Goal: Information Seeking & Learning: Learn about a topic

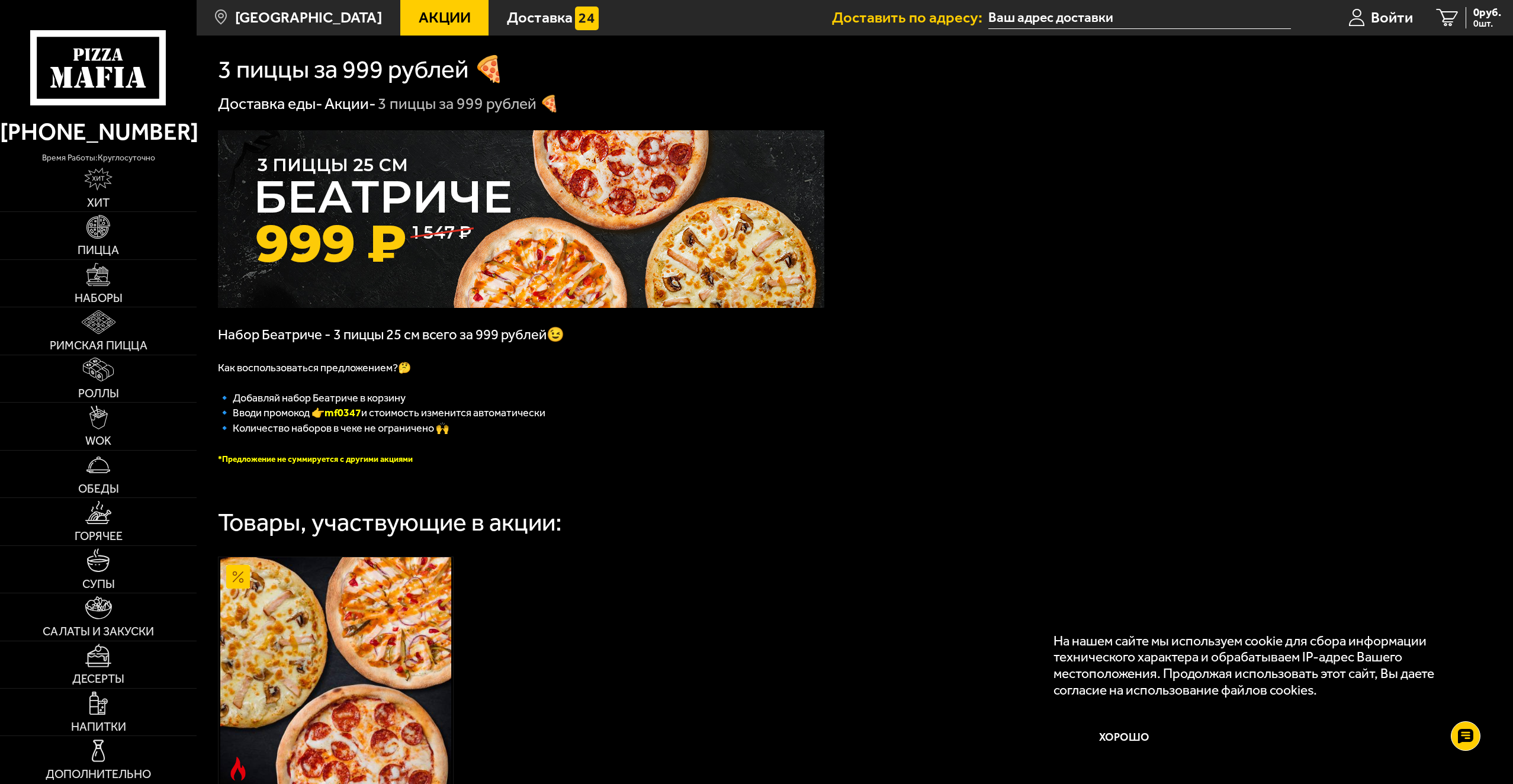
click at [428, 16] on span "Акции" at bounding box center [445, 18] width 52 height 16
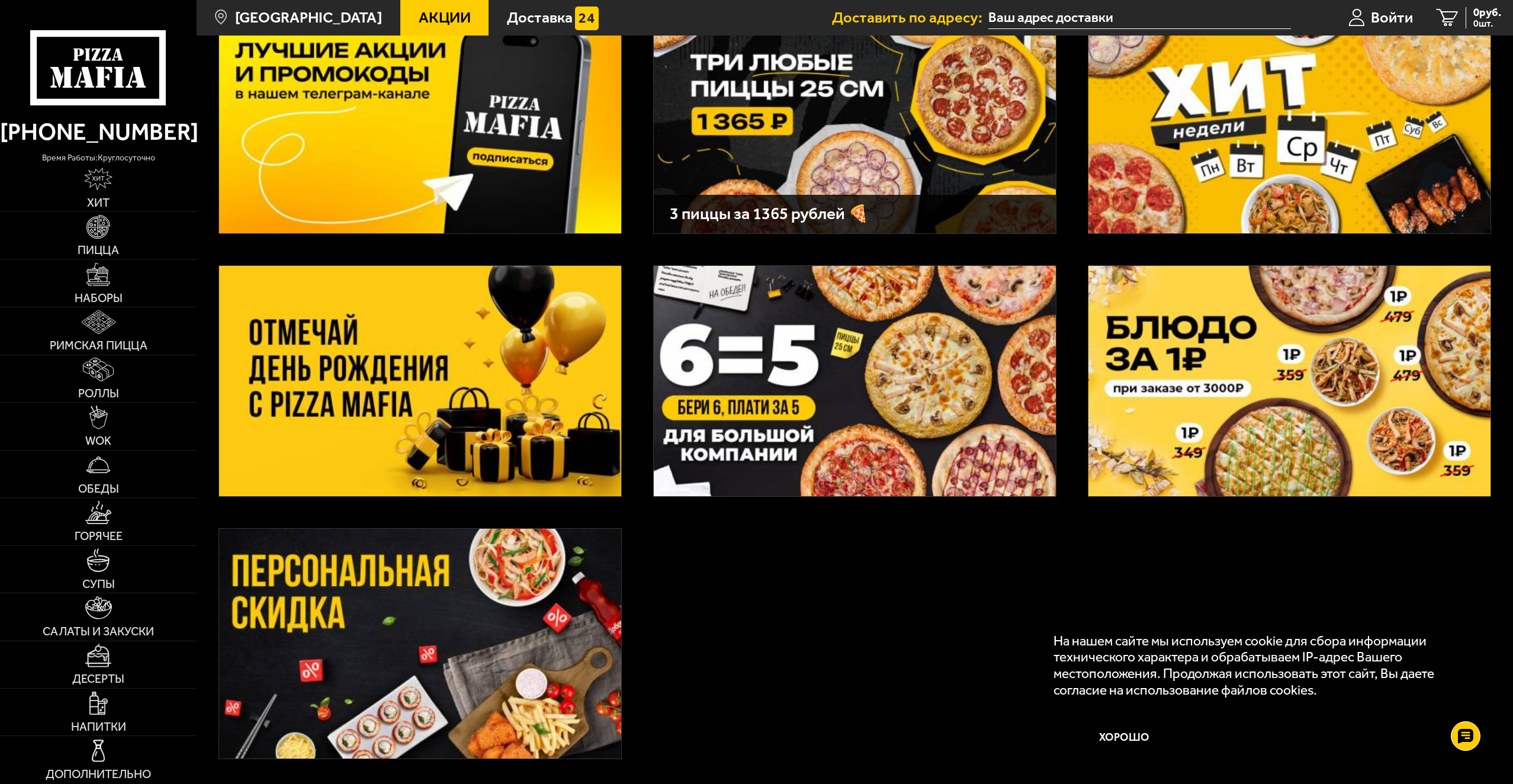
scroll to position [234, 0]
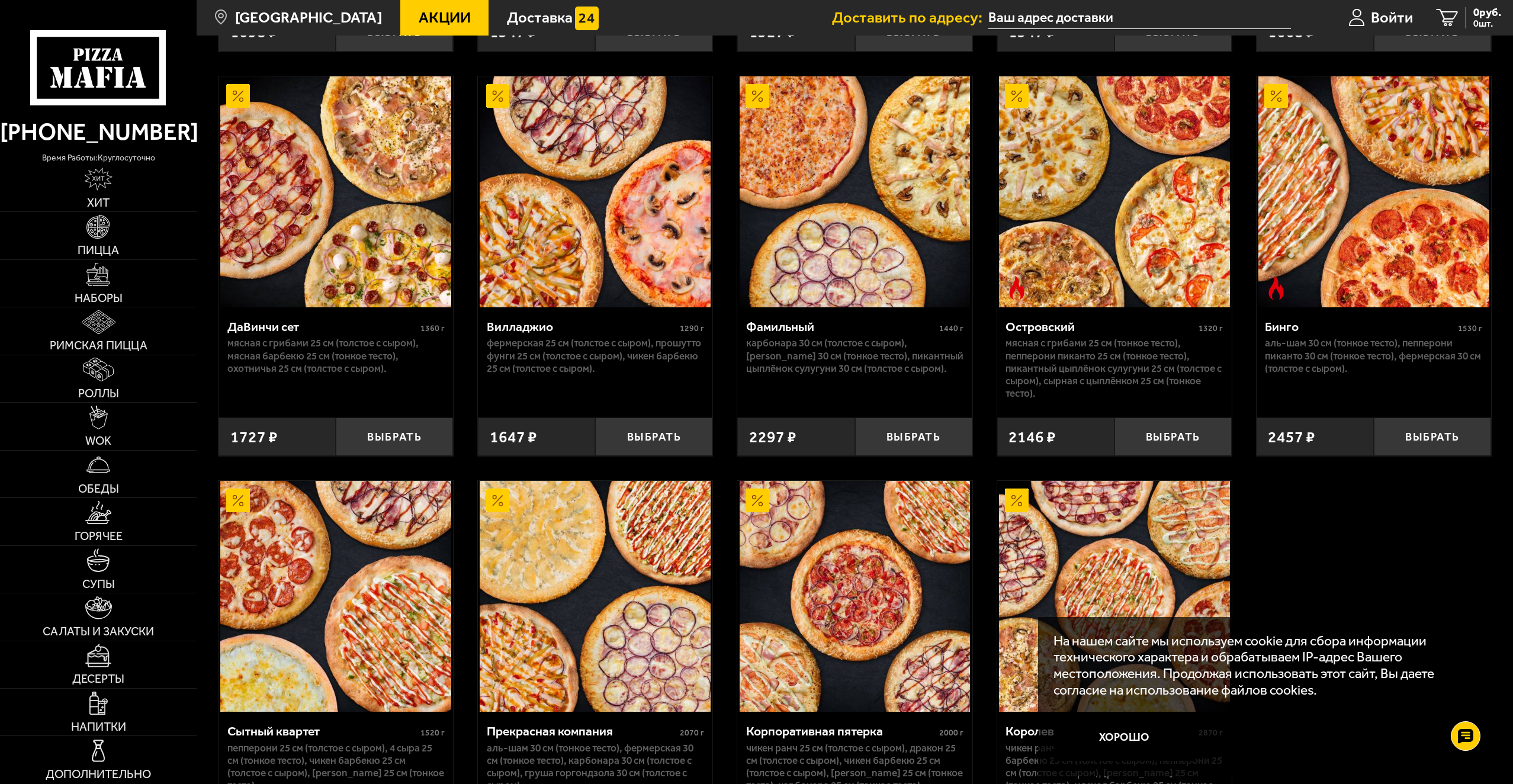
scroll to position [1066, 0]
